Goal: Task Accomplishment & Management: Use online tool/utility

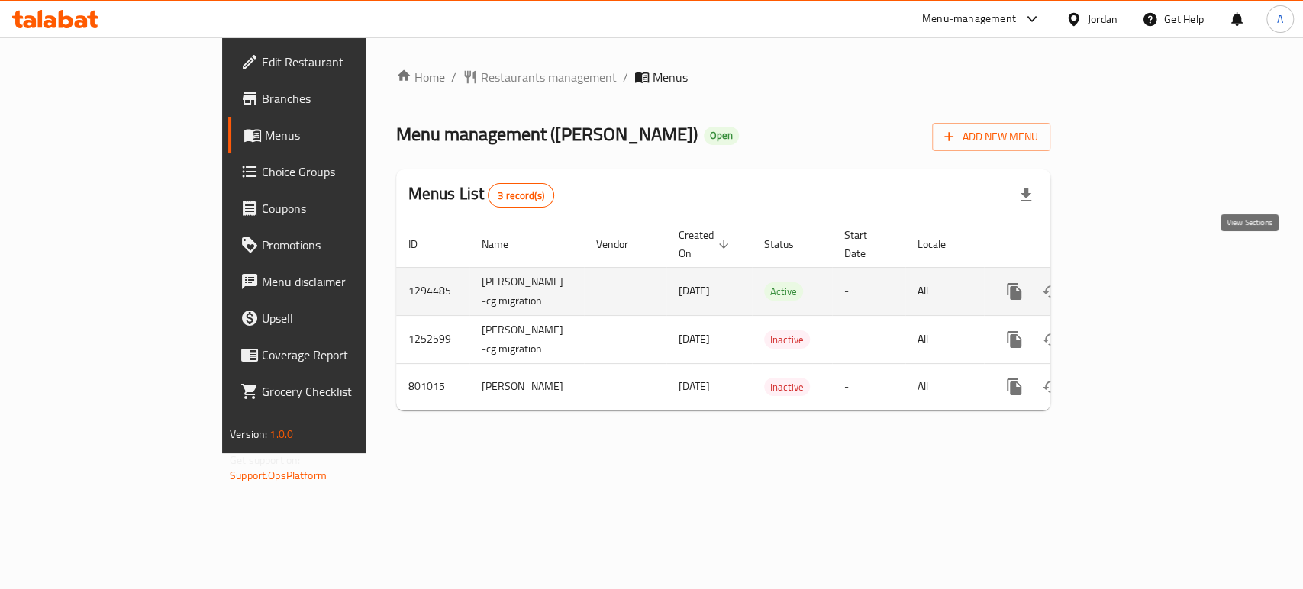
click at [1134, 282] on icon "enhanced table" at bounding box center [1124, 291] width 18 height 18
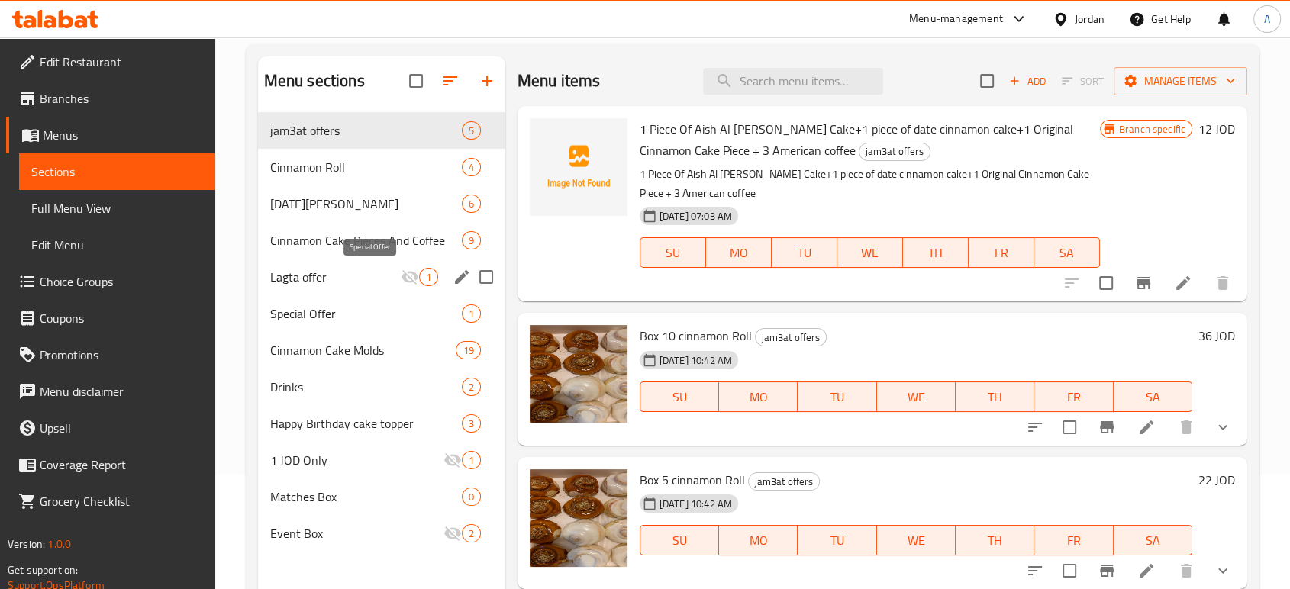
scroll to position [85, 0]
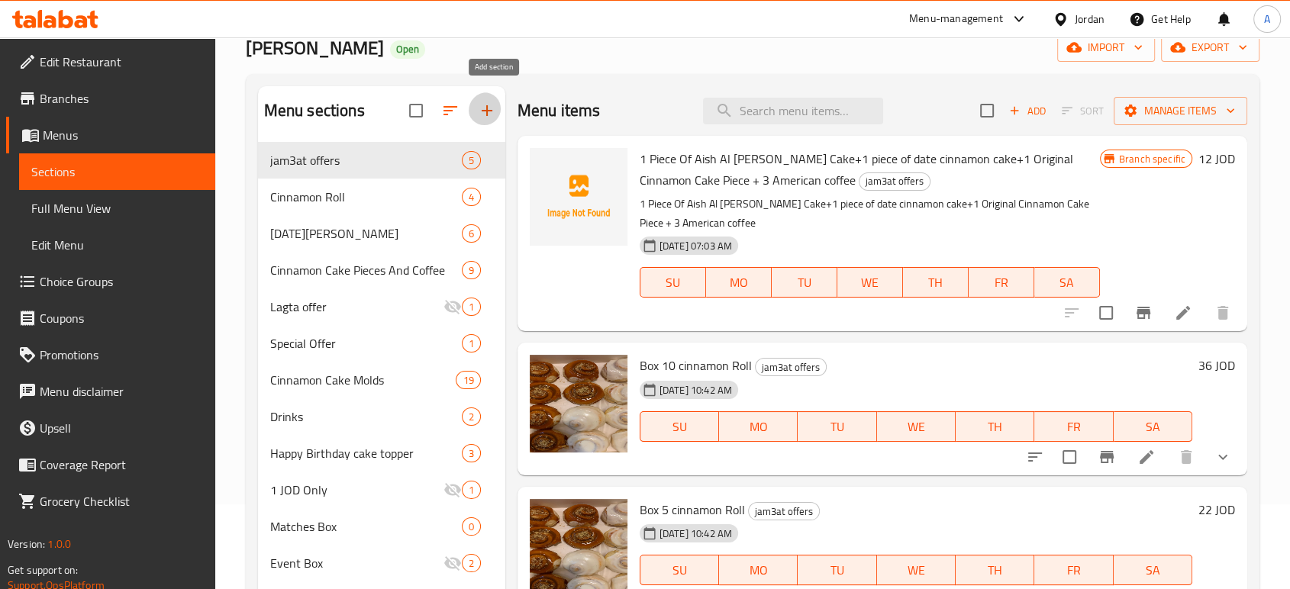
click at [488, 102] on icon "button" at bounding box center [487, 111] width 18 height 18
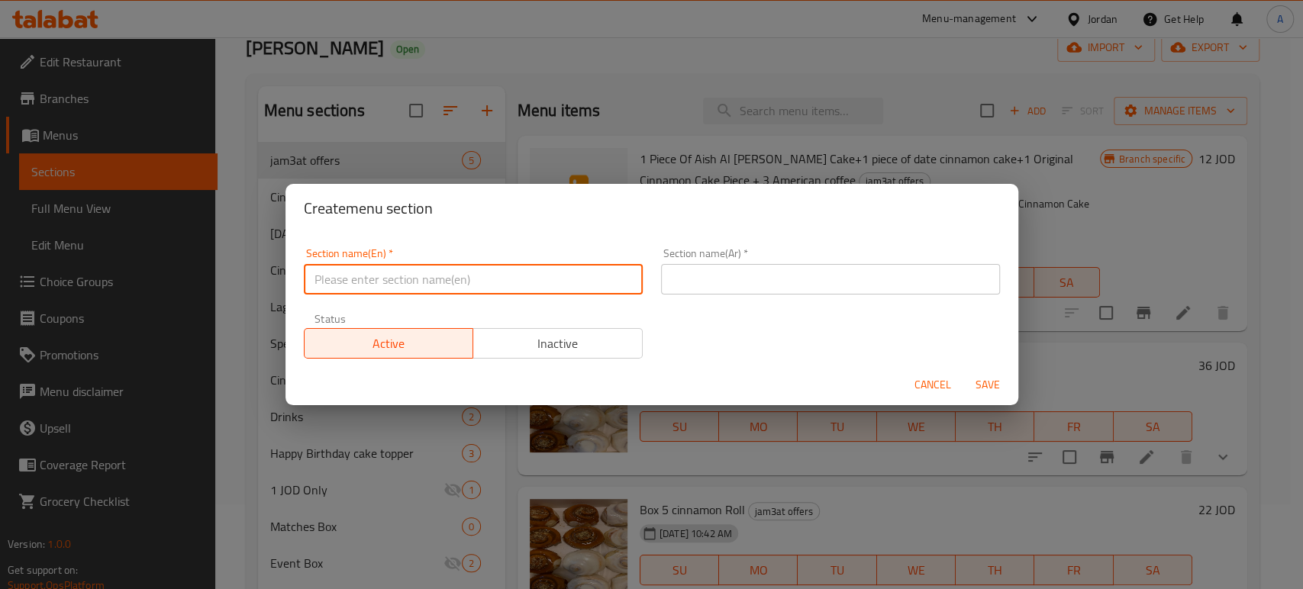
click at [492, 280] on input "text" at bounding box center [473, 279] width 339 height 31
type input "Cold Desserts"
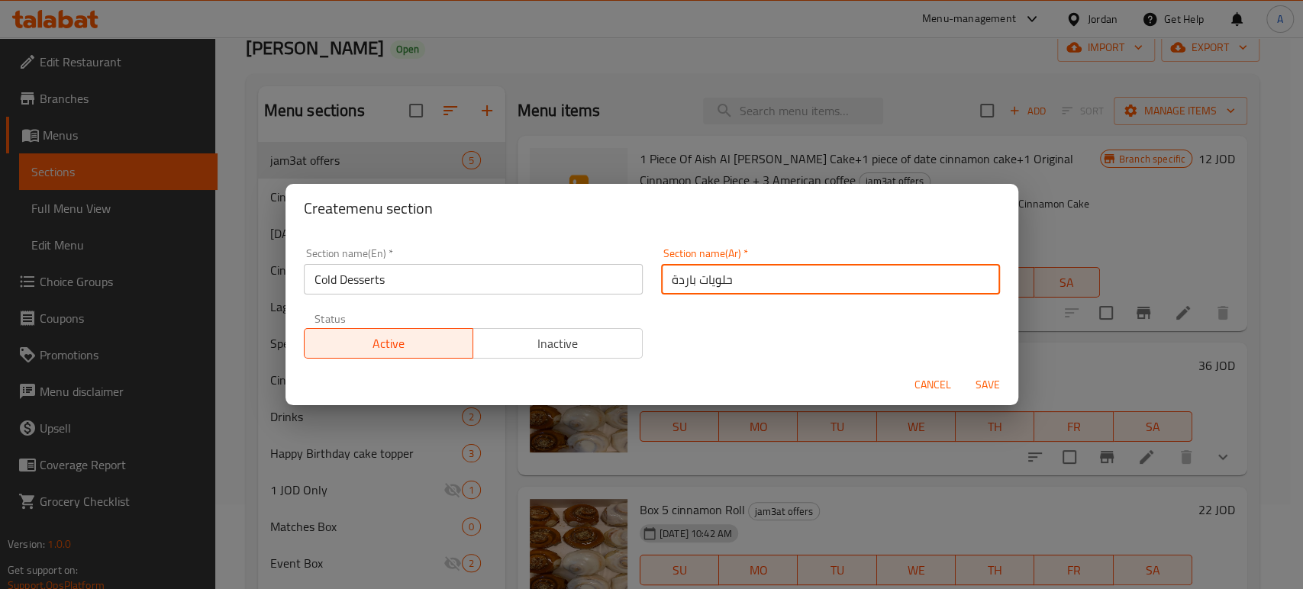
type input "حلويات باردة"
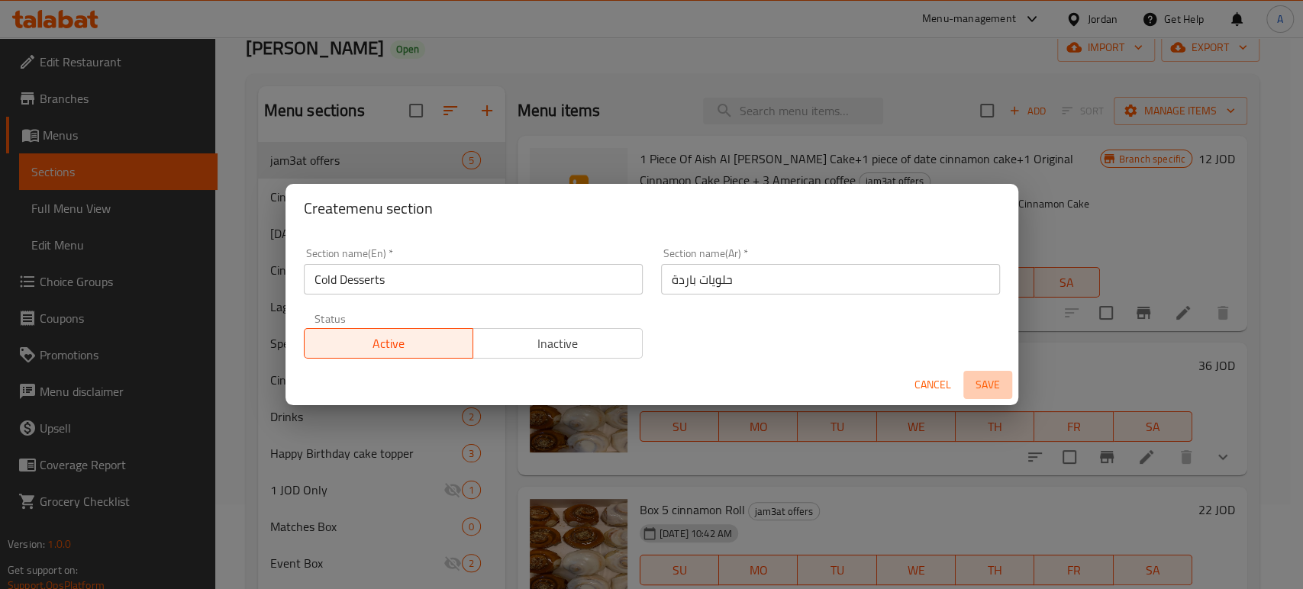
click at [988, 377] on span "Save" at bounding box center [987, 385] width 37 height 19
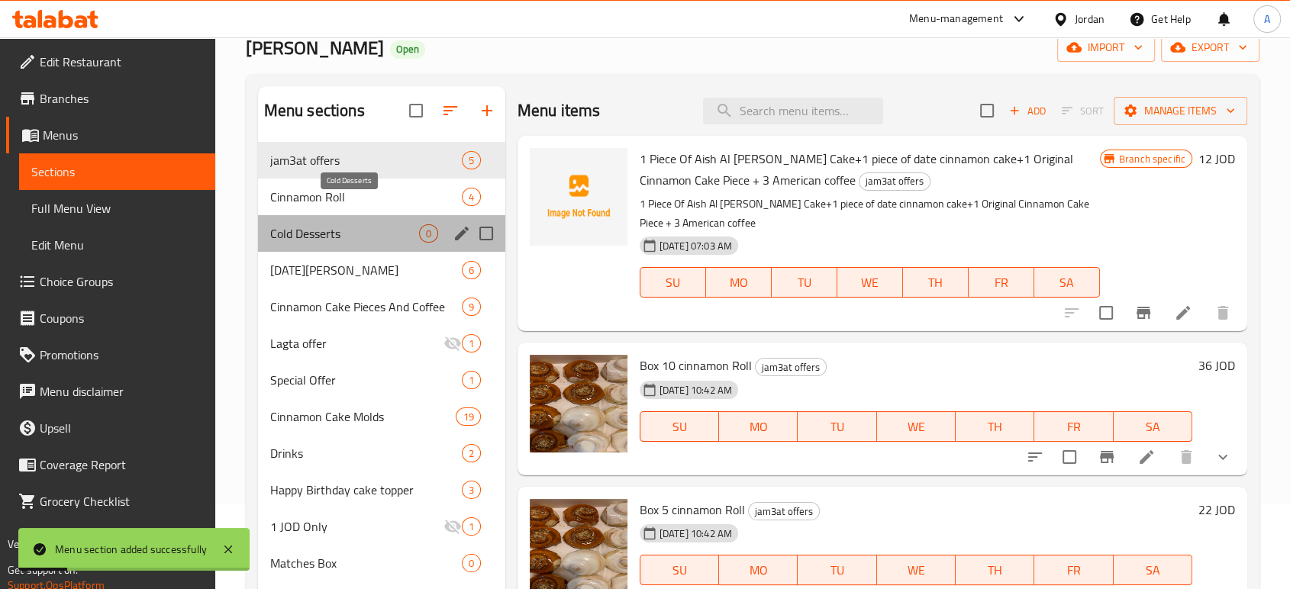
click at [322, 224] on span "Cold Desserts" at bounding box center [344, 233] width 149 height 18
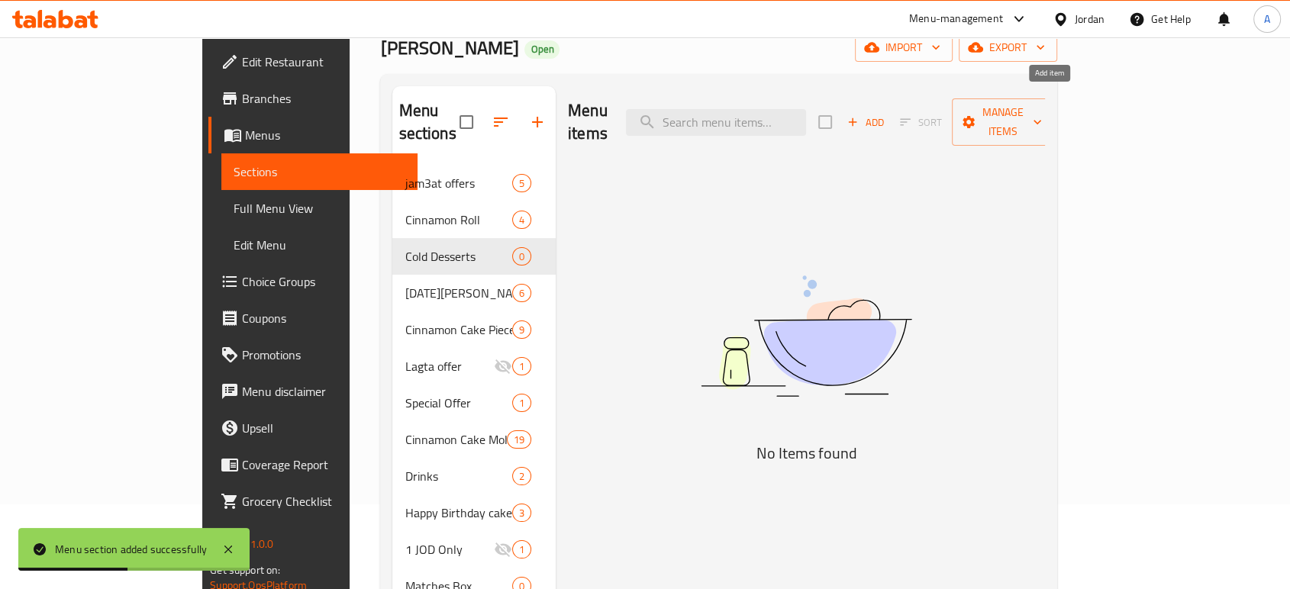
click at [886, 114] on span "Add" at bounding box center [865, 123] width 41 height 18
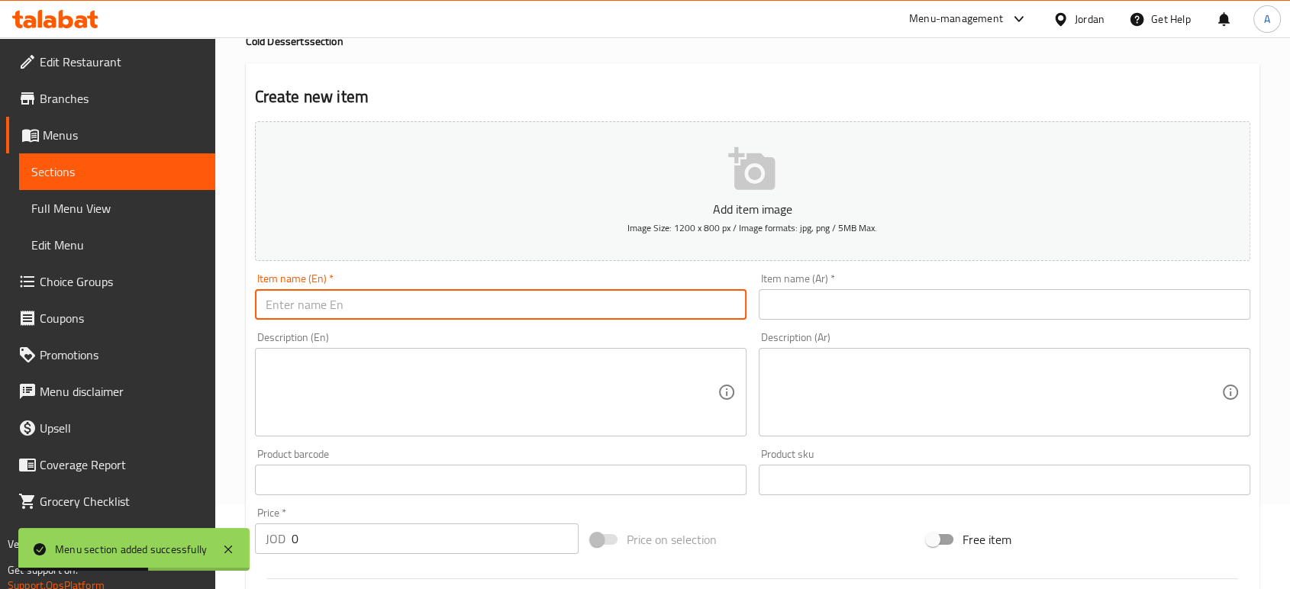
click at [593, 289] on input "text" at bounding box center [501, 304] width 492 height 31
paste input "Coffee chill"
type input "Coffee chill"
click at [837, 289] on input "text" at bounding box center [1005, 304] width 492 height 31
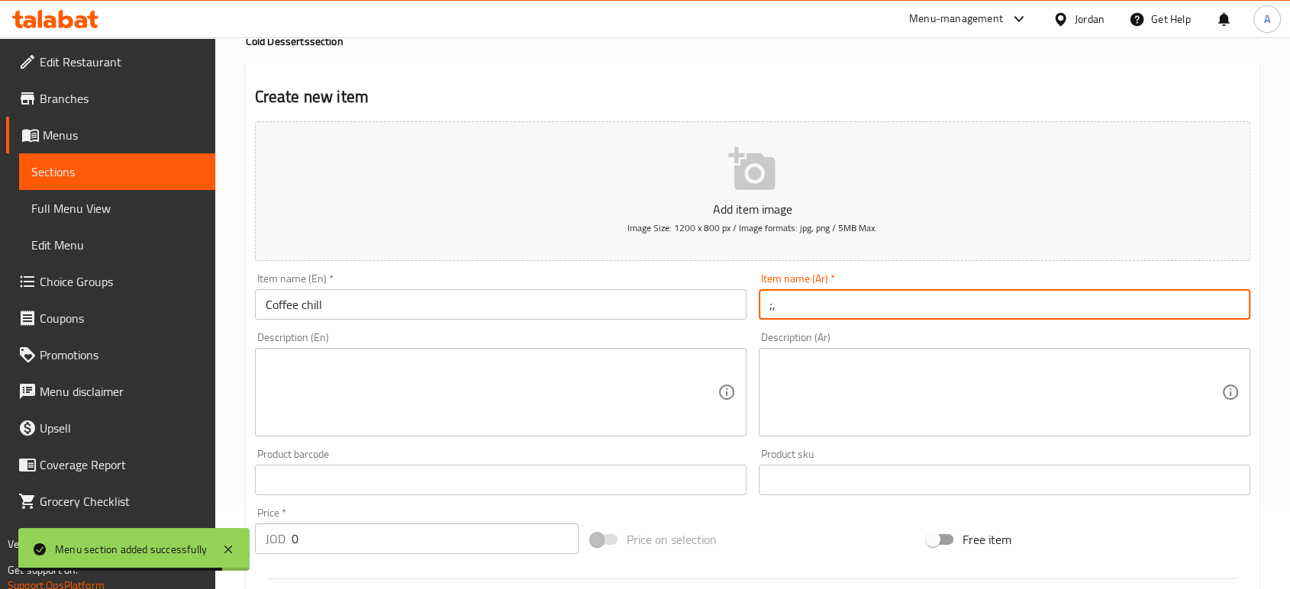
type input ";"
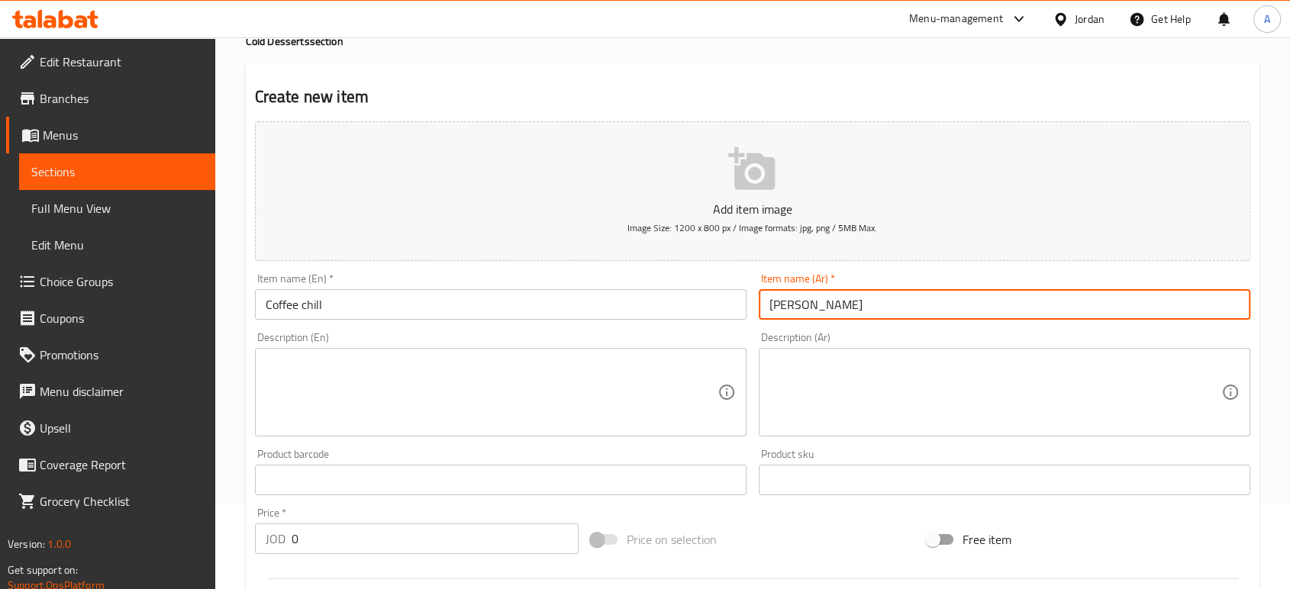
type input "[PERSON_NAME]"
drag, startPoint x: 299, startPoint y: 482, endPoint x: 114, endPoint y: 450, distance: 187.5
click at [166, 460] on div "Edit Restaurant Branches Menus Sections Full Menu View Edit Menu Choice Groups …" at bounding box center [645, 473] width 1290 height 1041
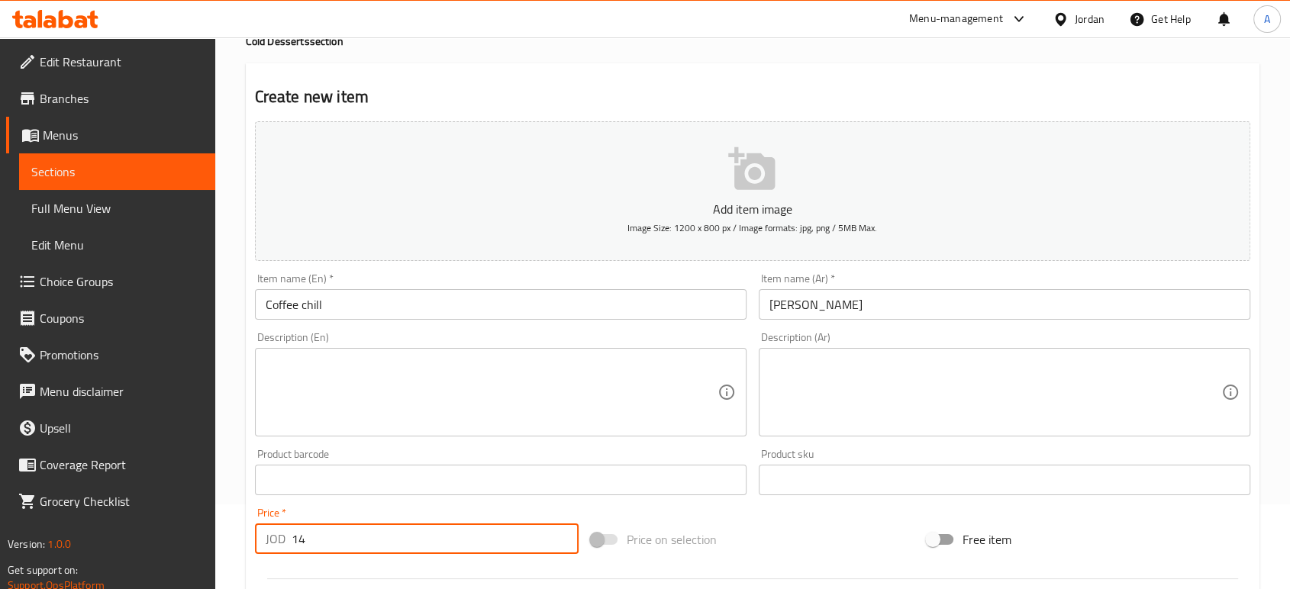
type input "14"
click at [350, 356] on textarea at bounding box center [492, 392] width 452 height 73
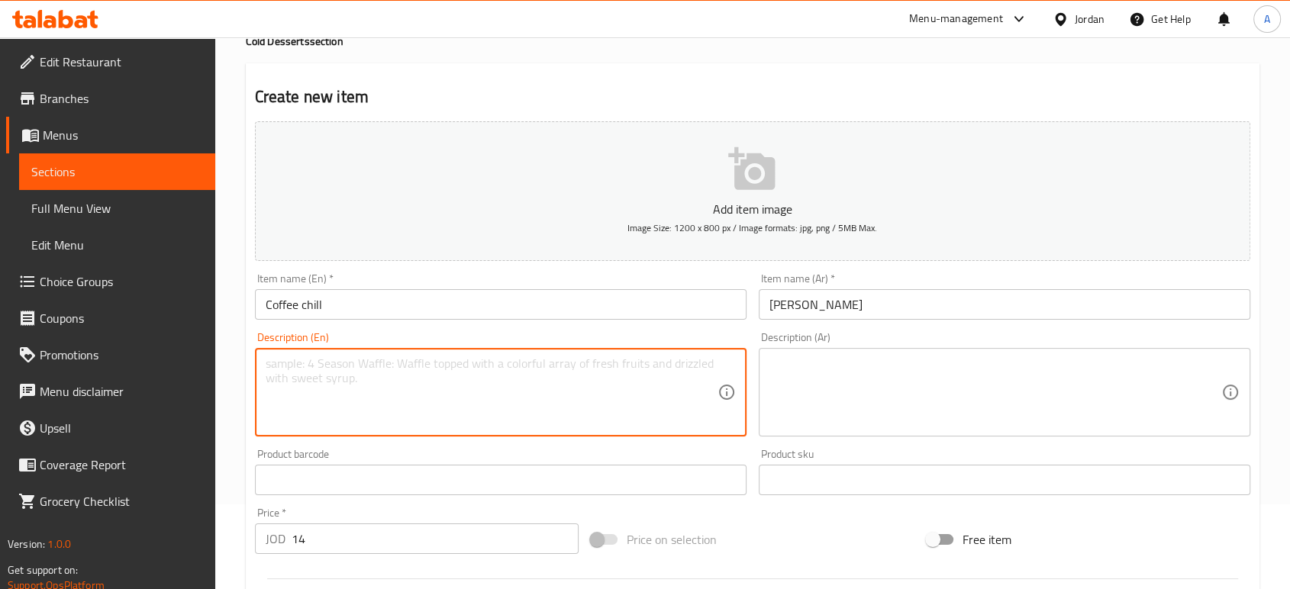
paste textarea "Layers of biscuits with espresso and a smooth vanilla pudding"
type textarea "Layers of biscuits with espresso and a smooth vanilla pudding"
click at [881, 356] on textarea at bounding box center [995, 392] width 452 height 73
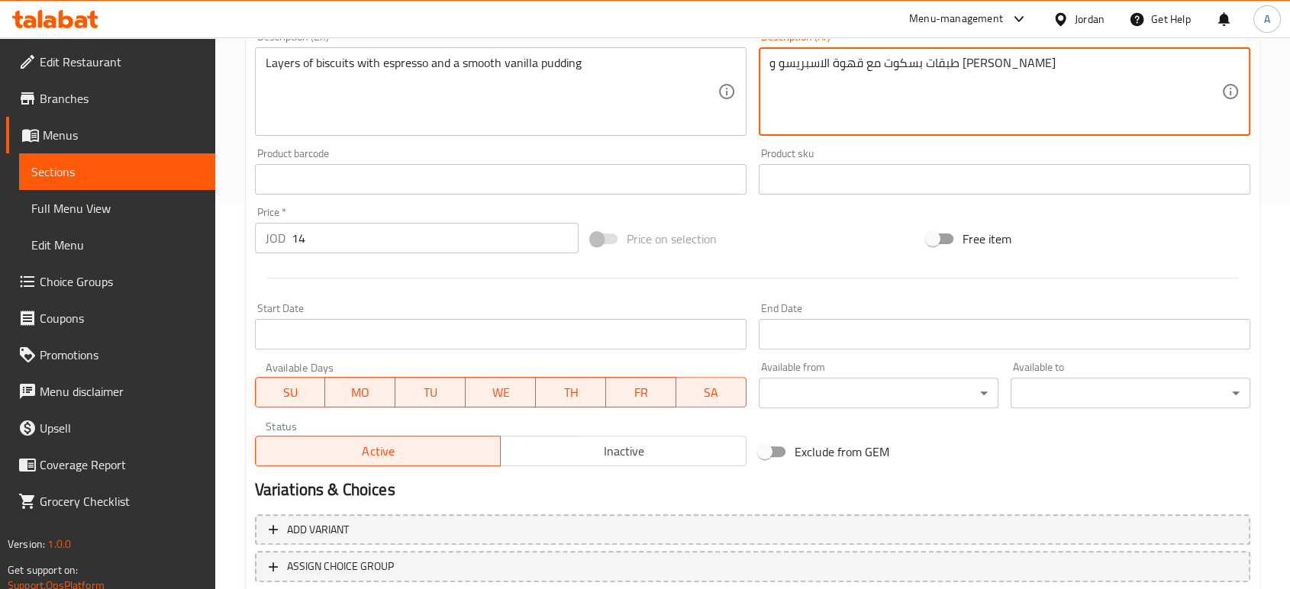
scroll to position [411, 0]
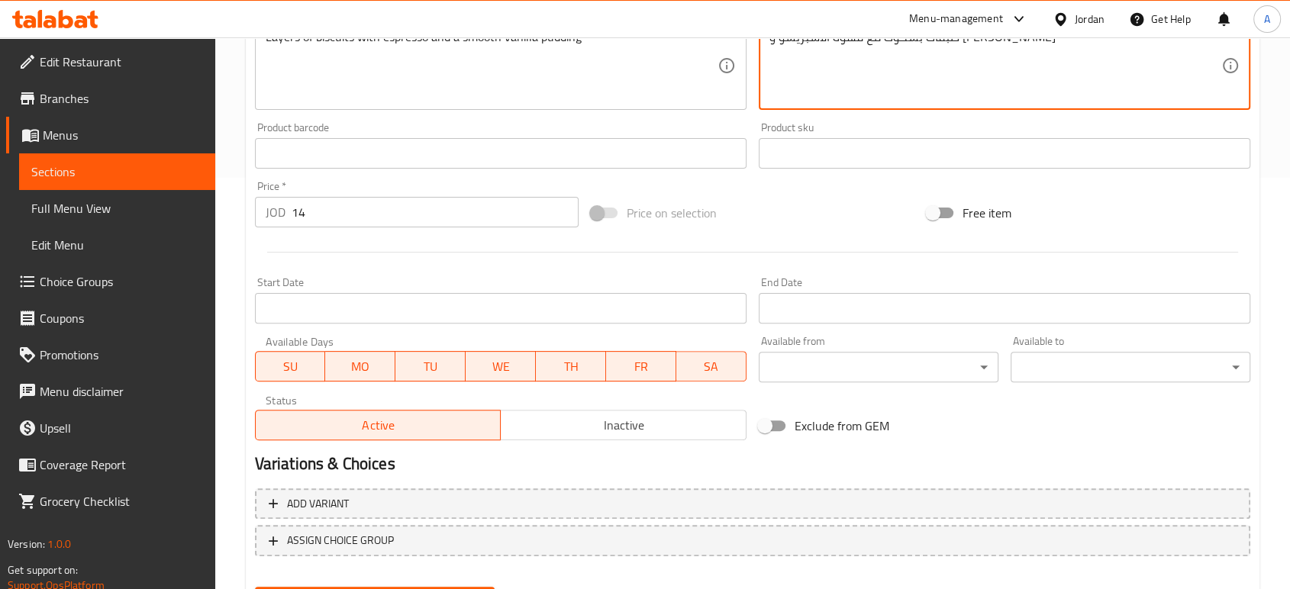
type textarea "طبقات بسكوت مع قهوة الاسبريسو و [PERSON_NAME]"
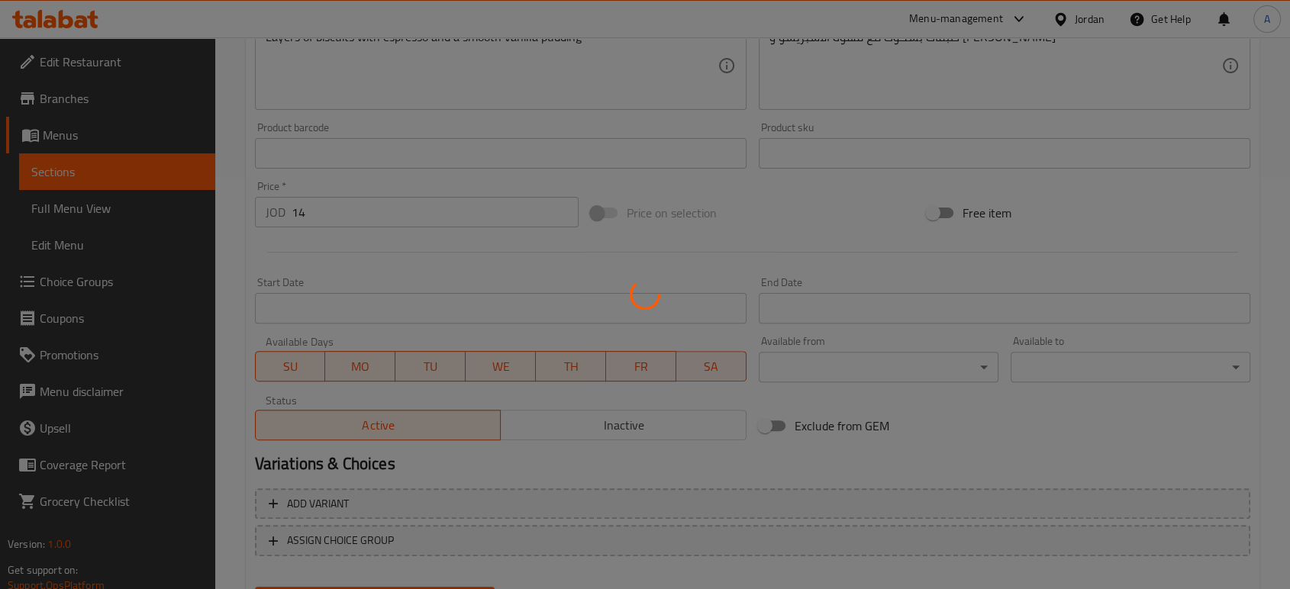
type input "0"
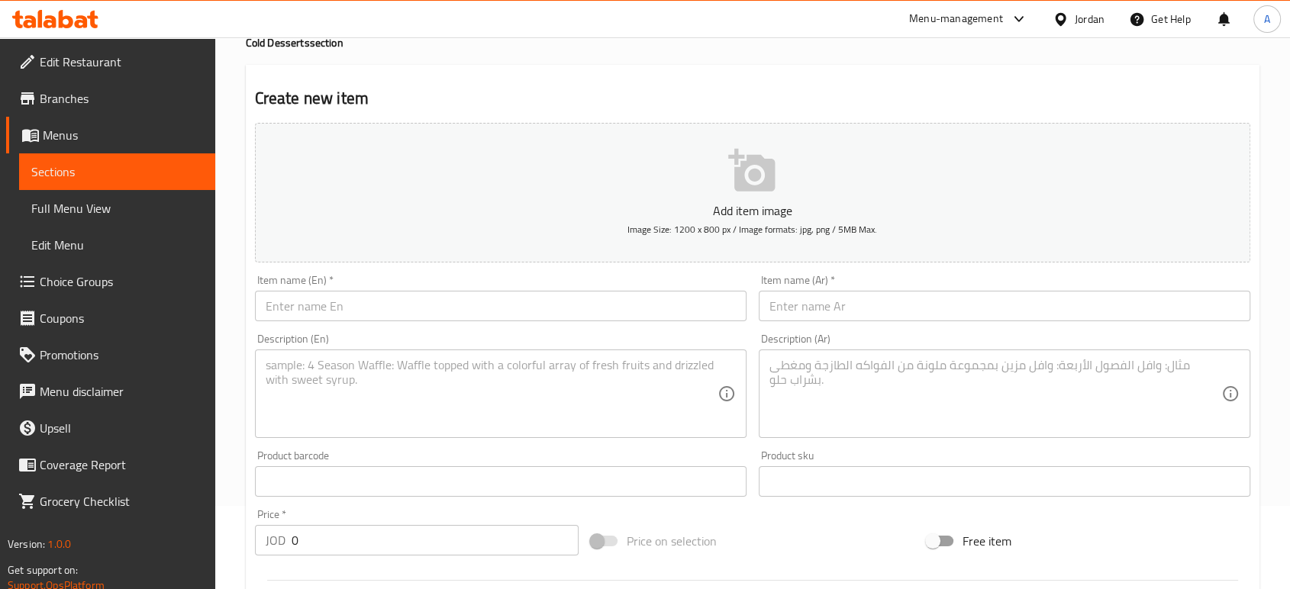
scroll to position [0, 0]
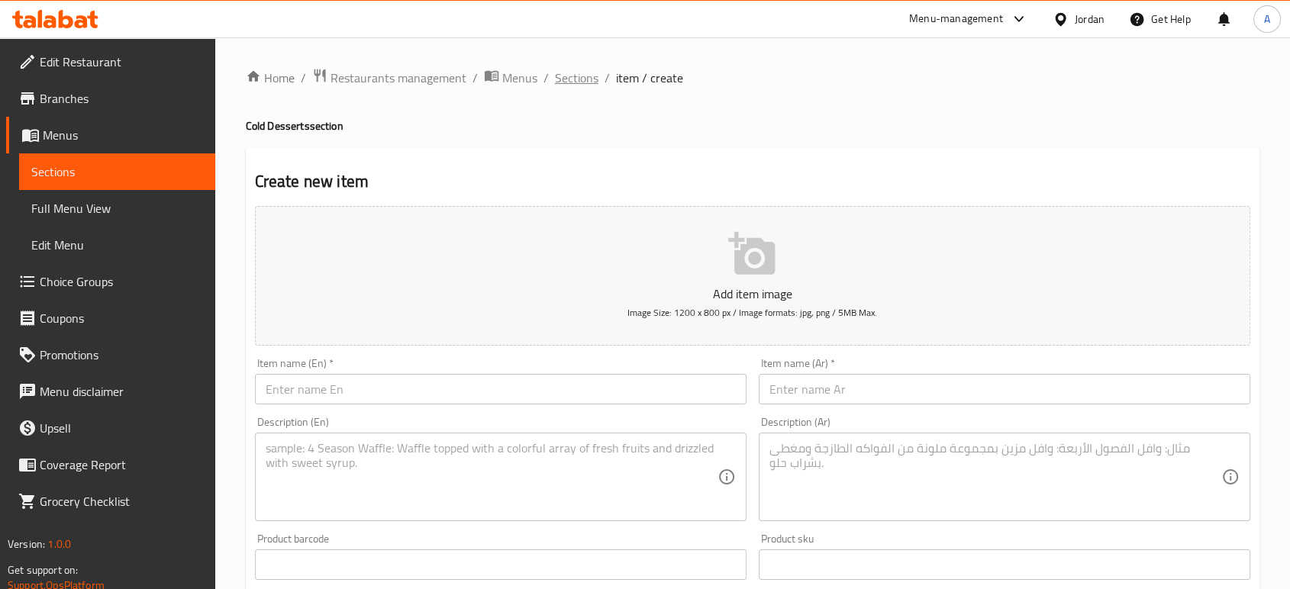
click at [555, 74] on span "Sections" at bounding box center [577, 78] width 44 height 18
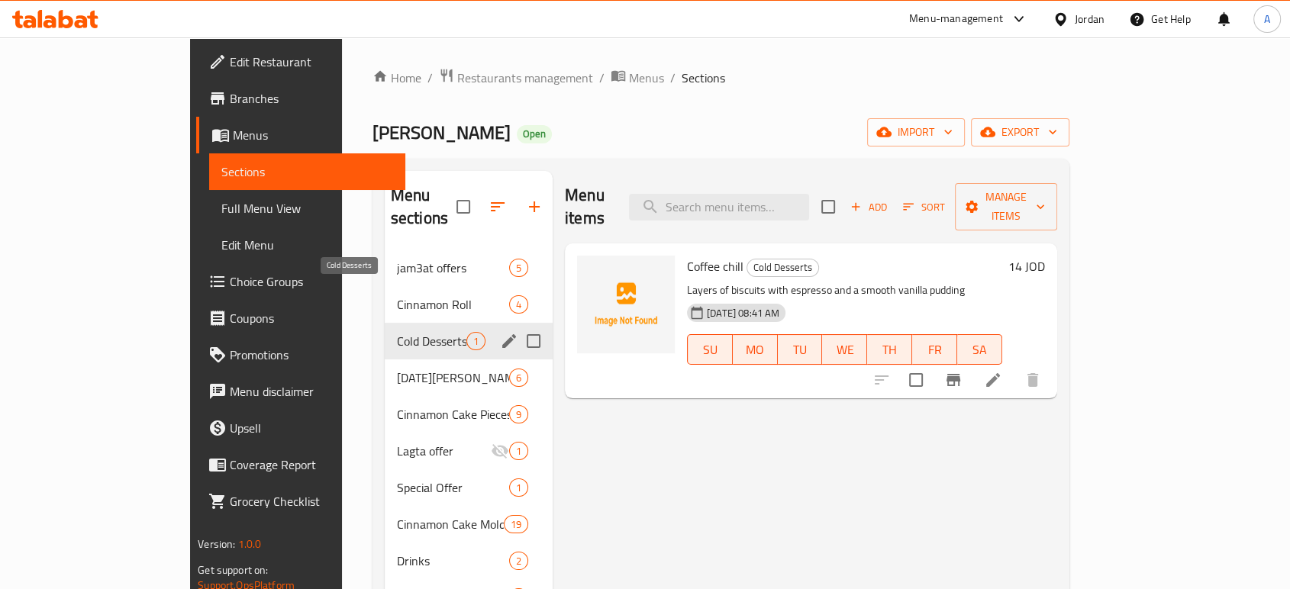
click at [397, 332] on span "Cold Desserts" at bounding box center [431, 341] width 69 height 18
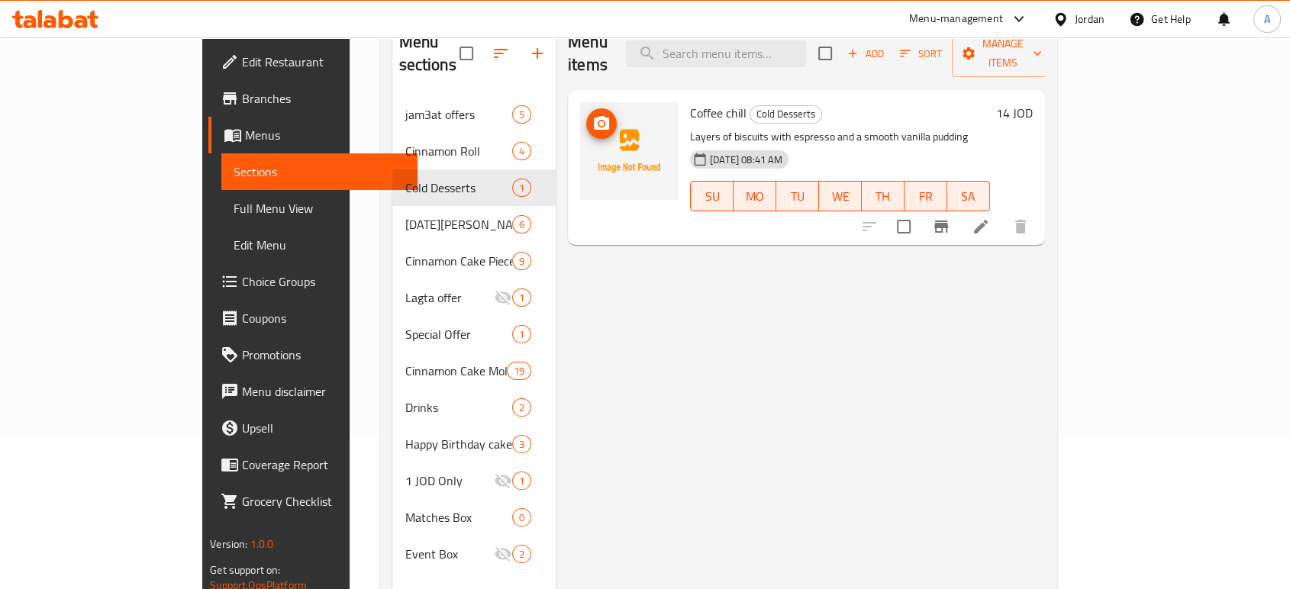
scroll to position [124, 0]
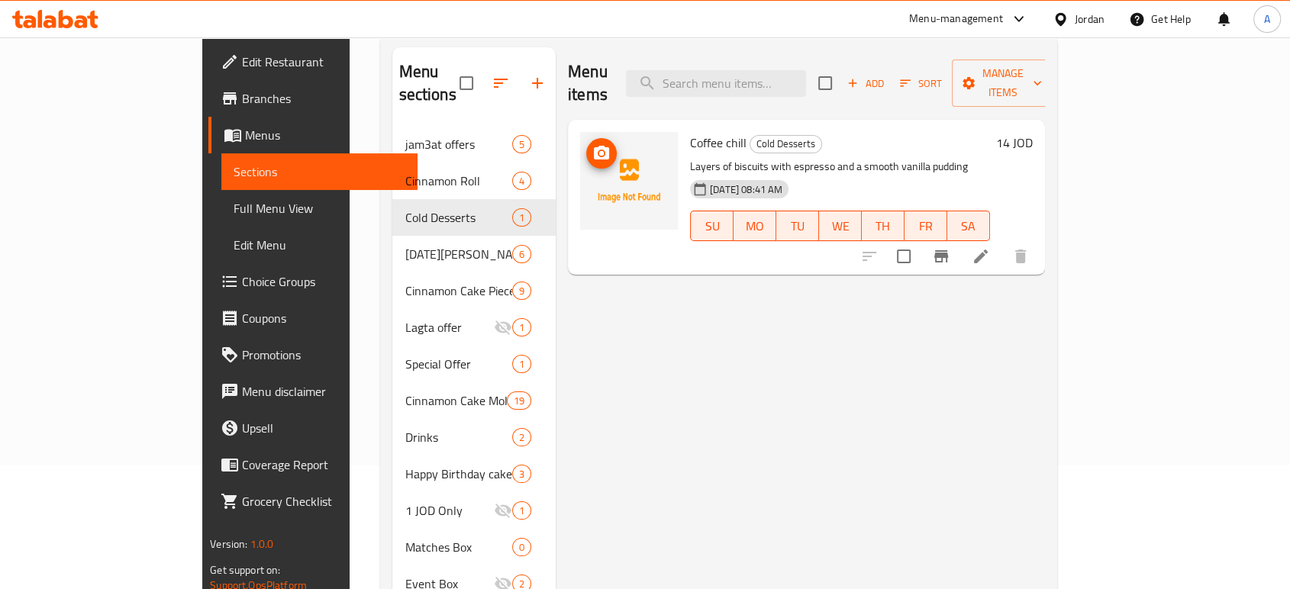
click at [594, 146] on icon "upload picture" at bounding box center [601, 153] width 15 height 14
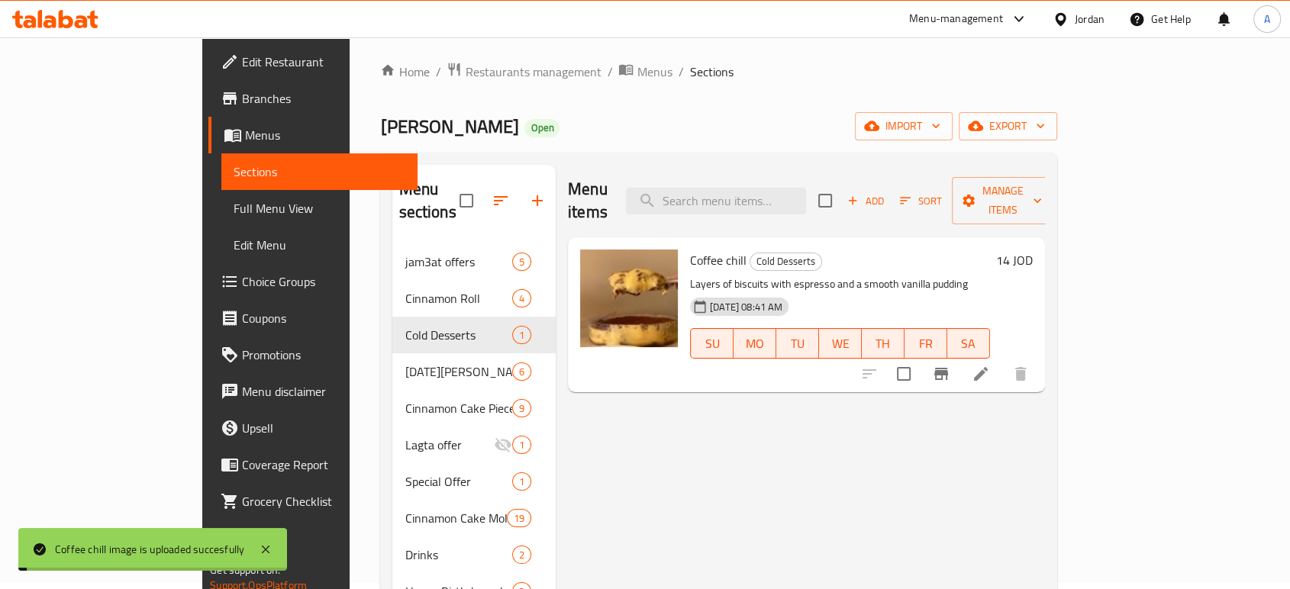
scroll to position [0, 0]
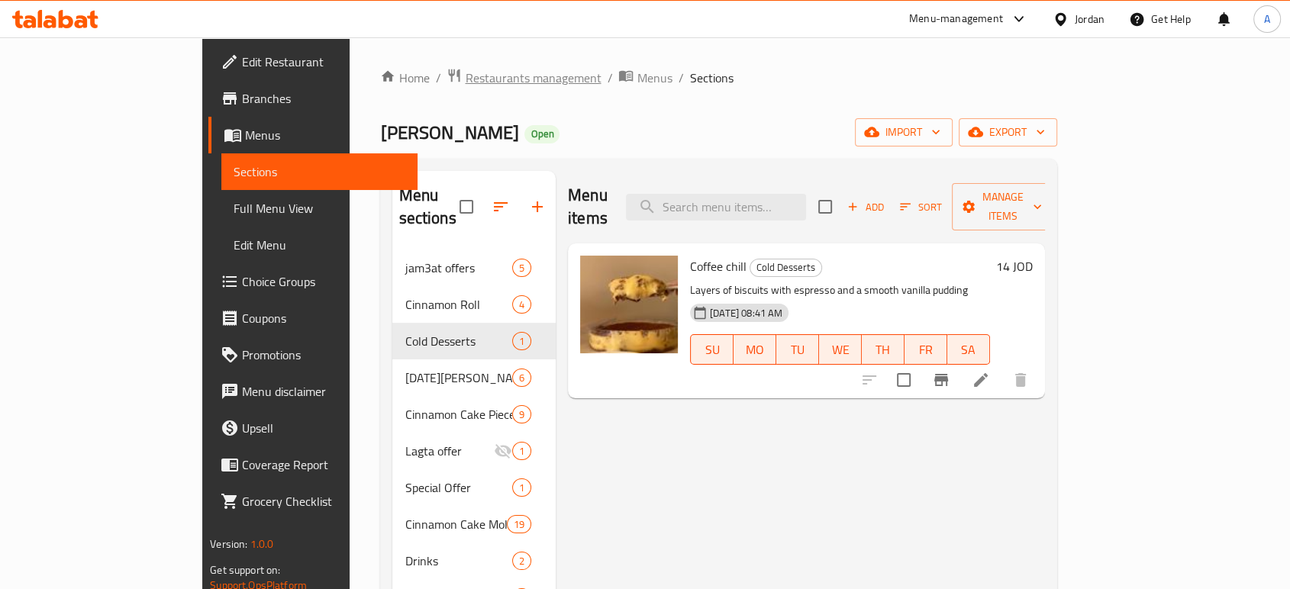
click at [465, 76] on span "Restaurants management" at bounding box center [533, 78] width 136 height 18
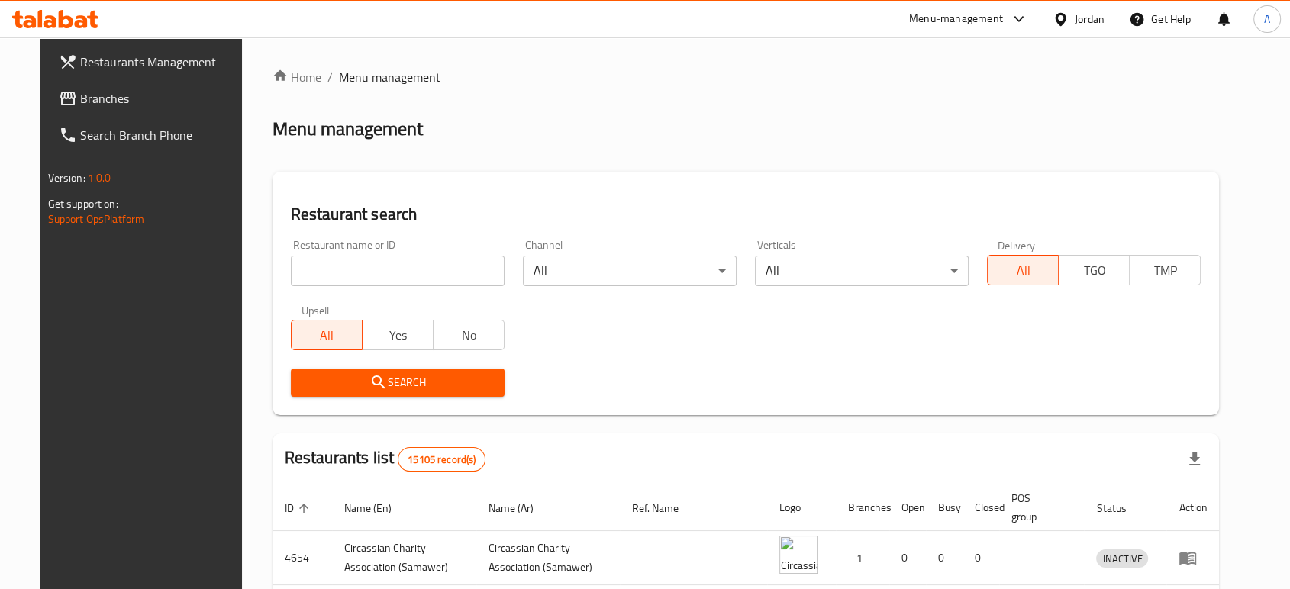
click at [80, 94] on span "Branches" at bounding box center [161, 98] width 163 height 18
